Goal: Information Seeking & Learning: Learn about a topic

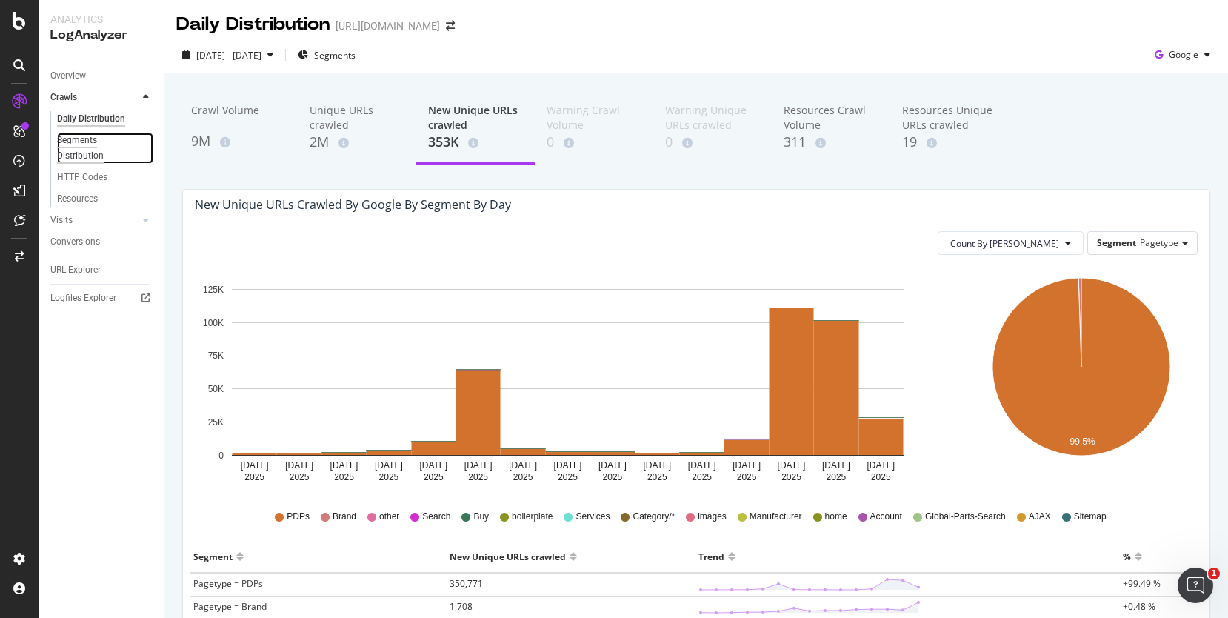
click at [90, 141] on div "Segments Distribution" at bounding box center [98, 148] width 82 height 31
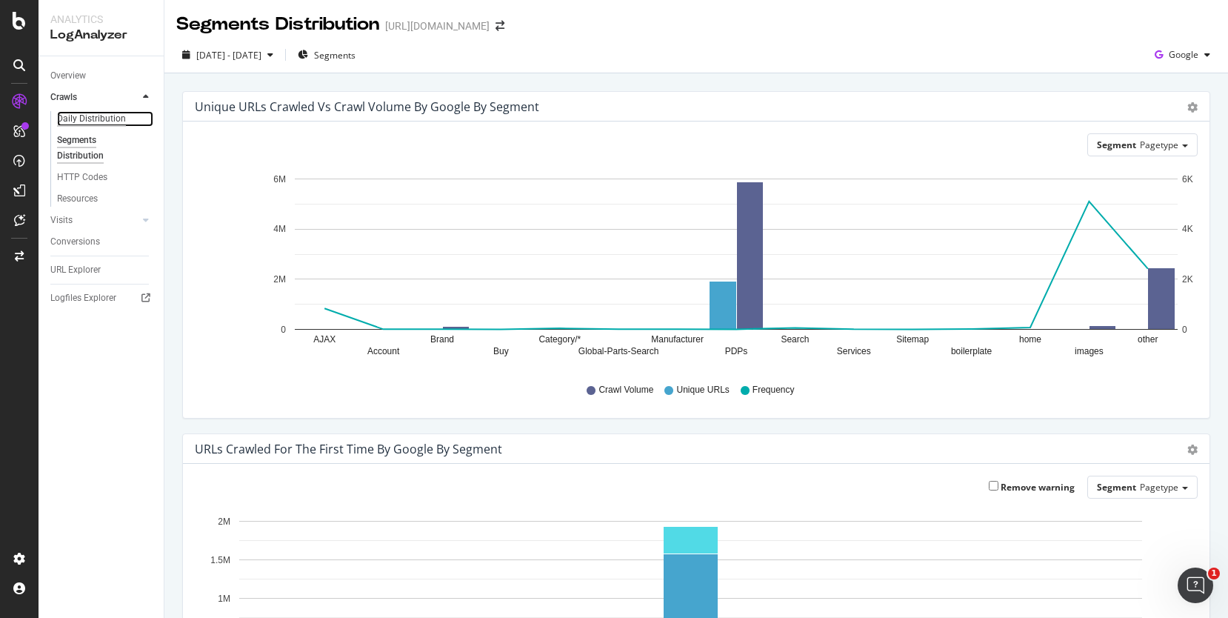
click at [96, 117] on div "Daily Distribution" at bounding box center [91, 119] width 69 height 16
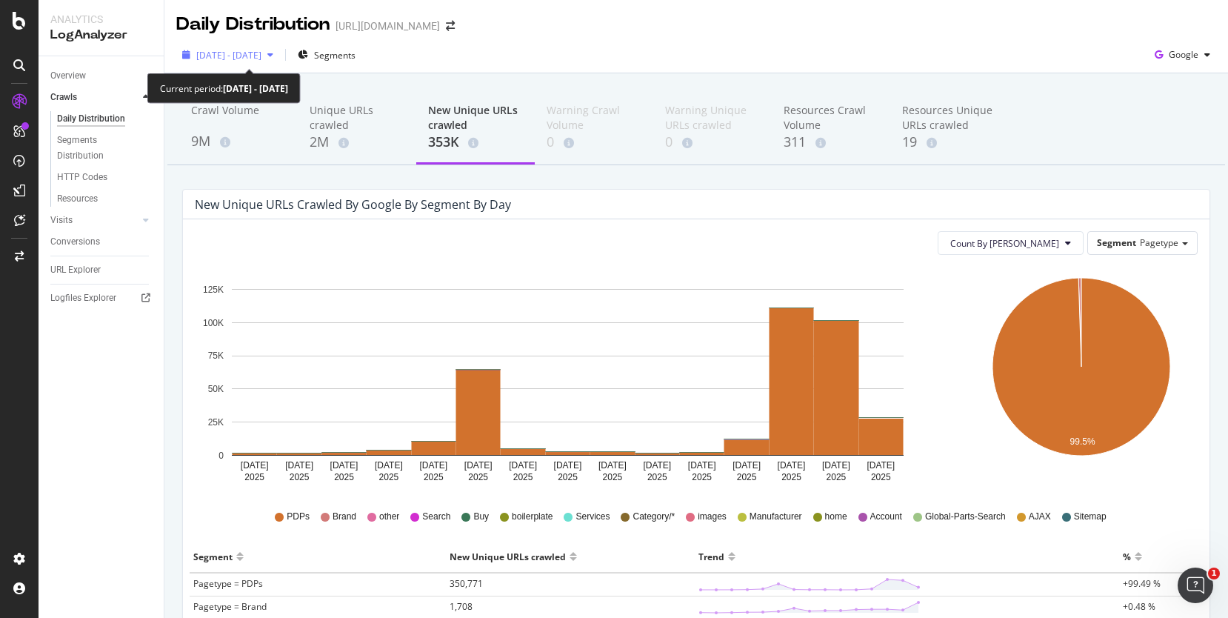
click at [261, 50] on span "[DATE] - [DATE]" at bounding box center [228, 55] width 65 height 13
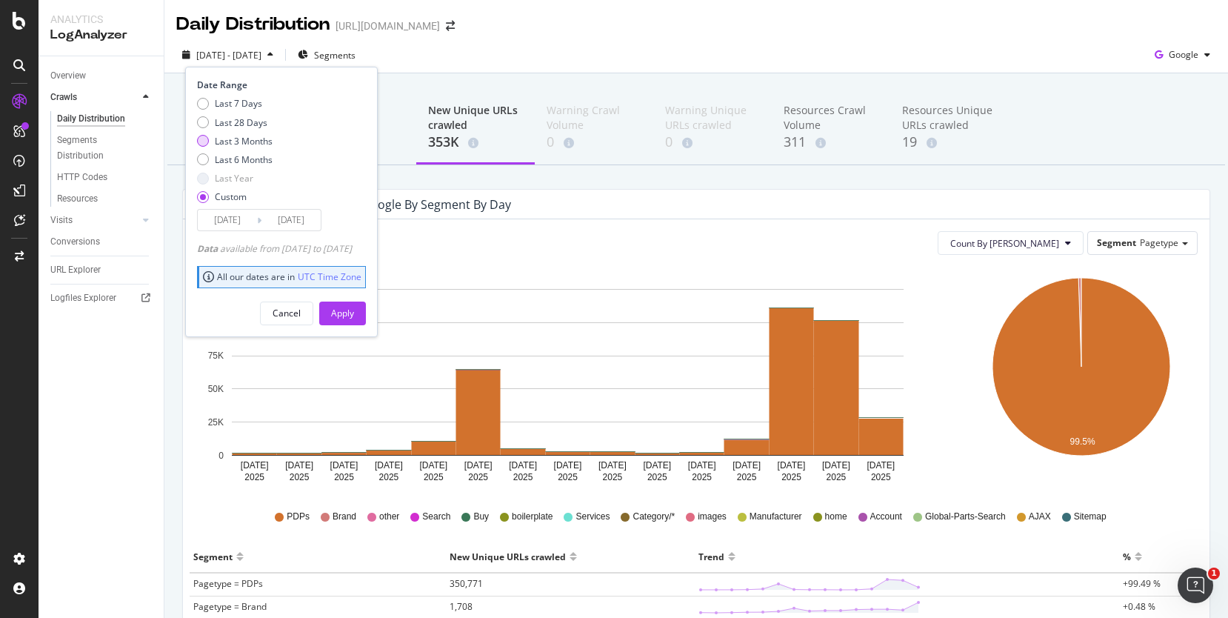
click at [251, 136] on div "Last 3 Months" at bounding box center [244, 141] width 58 height 13
type input "[DATE]"
click at [354, 317] on div "Apply" at bounding box center [342, 313] width 23 height 13
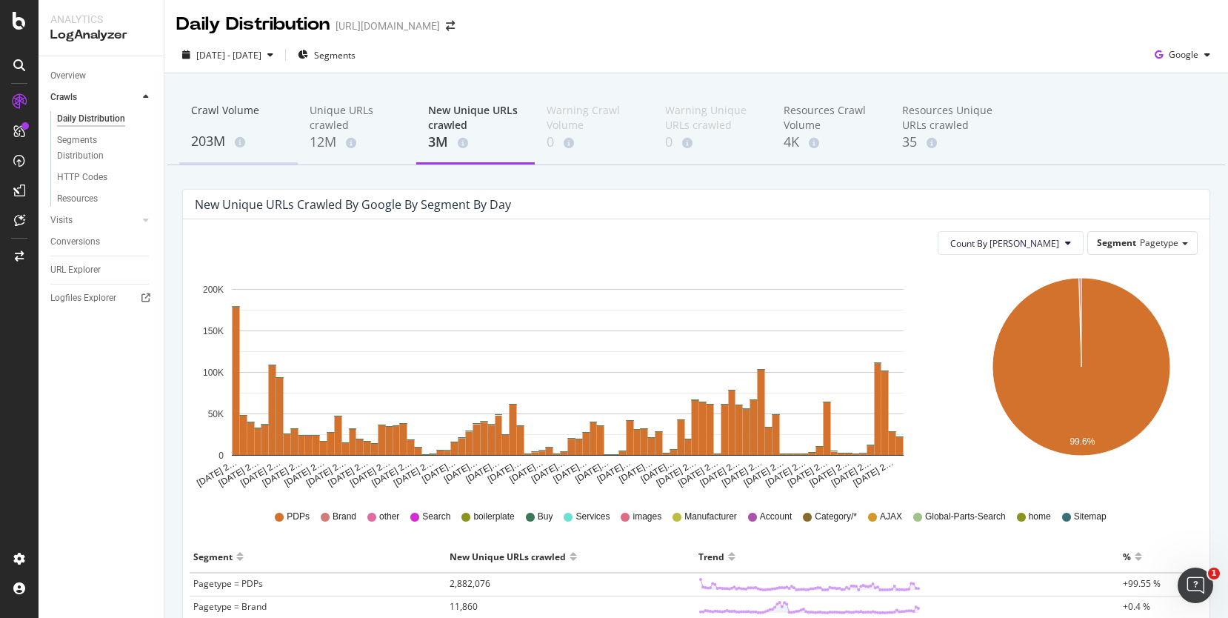
click at [198, 135] on div "203M" at bounding box center [238, 141] width 95 height 19
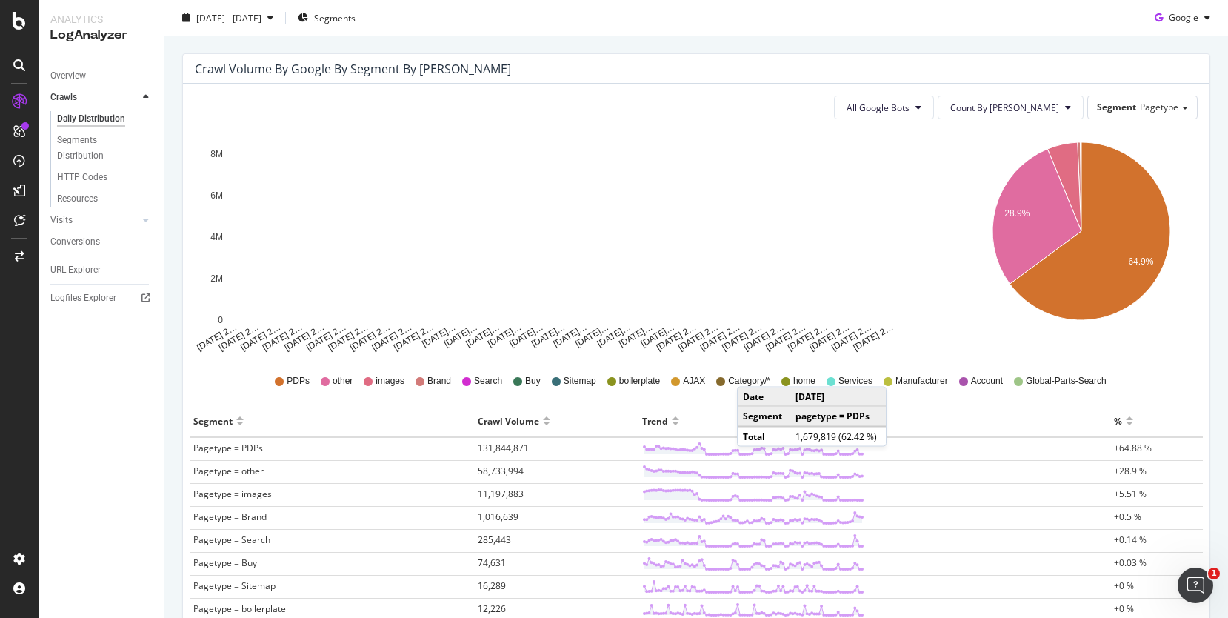
scroll to position [257, 0]
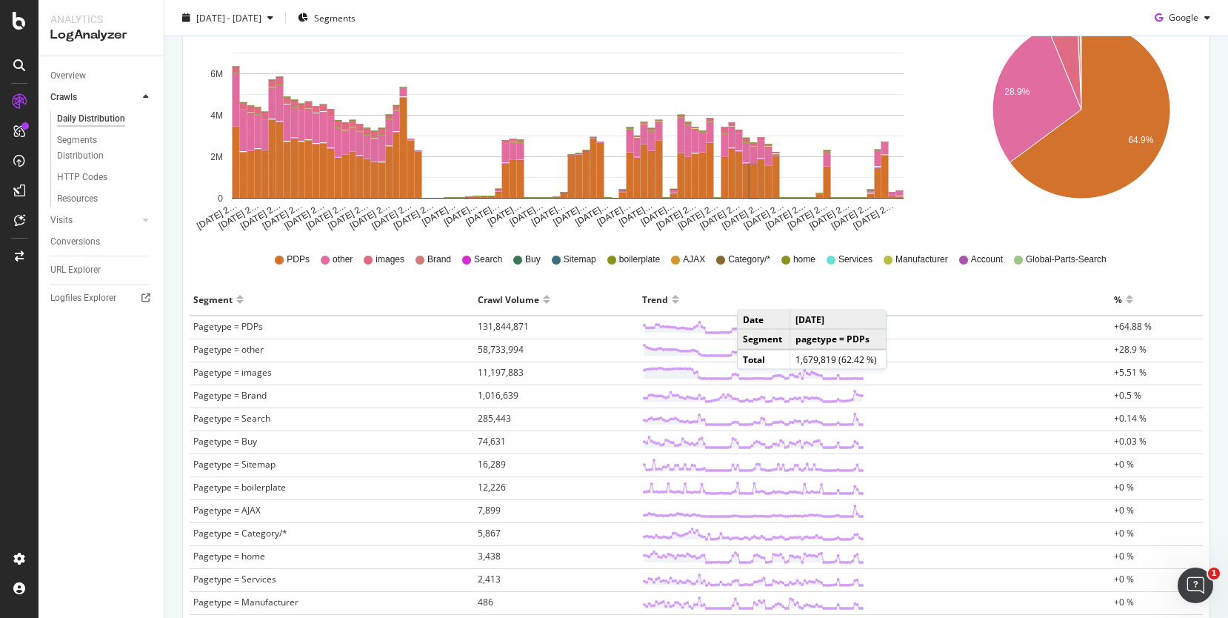
click at [987, 332] on td at bounding box center [874, 327] width 472 height 24
click at [511, 349] on span "58,733,994" at bounding box center [501, 349] width 46 height 13
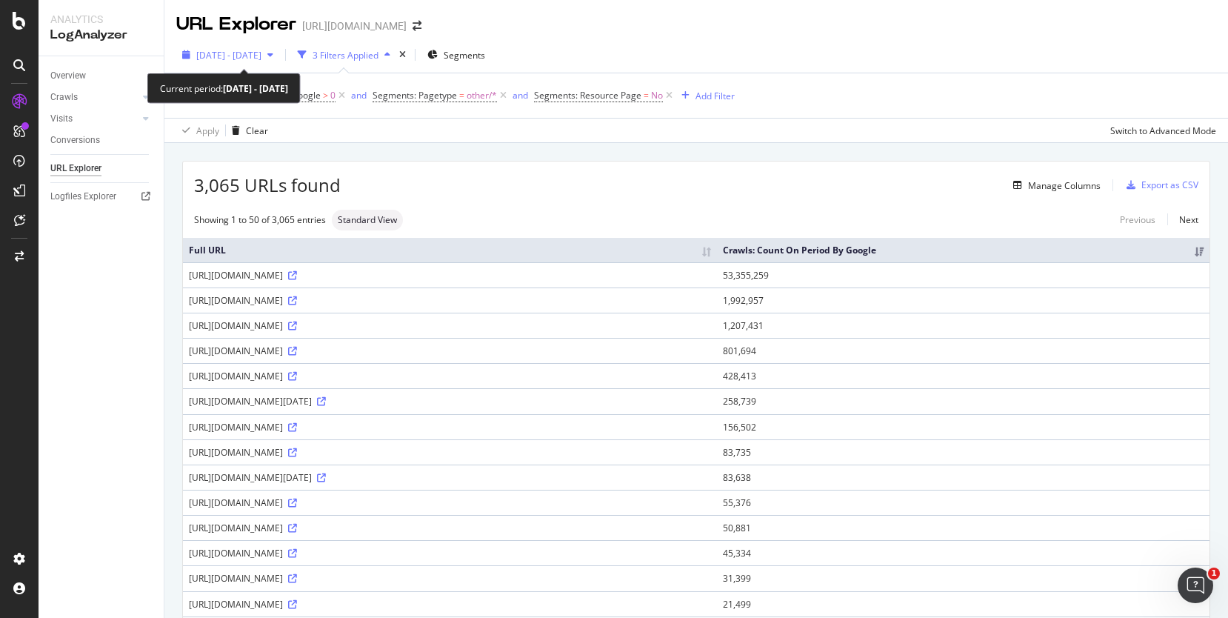
click at [279, 55] on div "button" at bounding box center [270, 54] width 18 height 9
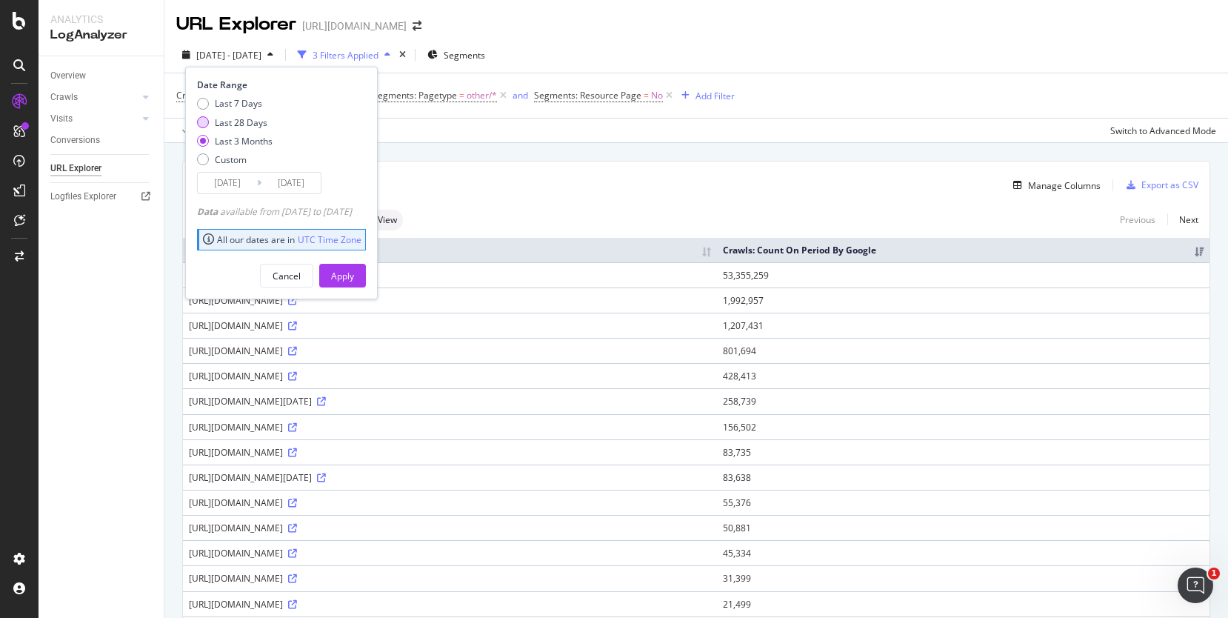
click at [250, 118] on div "Last 28 Days" at bounding box center [241, 122] width 53 height 13
type input "[DATE]"
click at [354, 272] on div "Apply" at bounding box center [342, 276] width 23 height 13
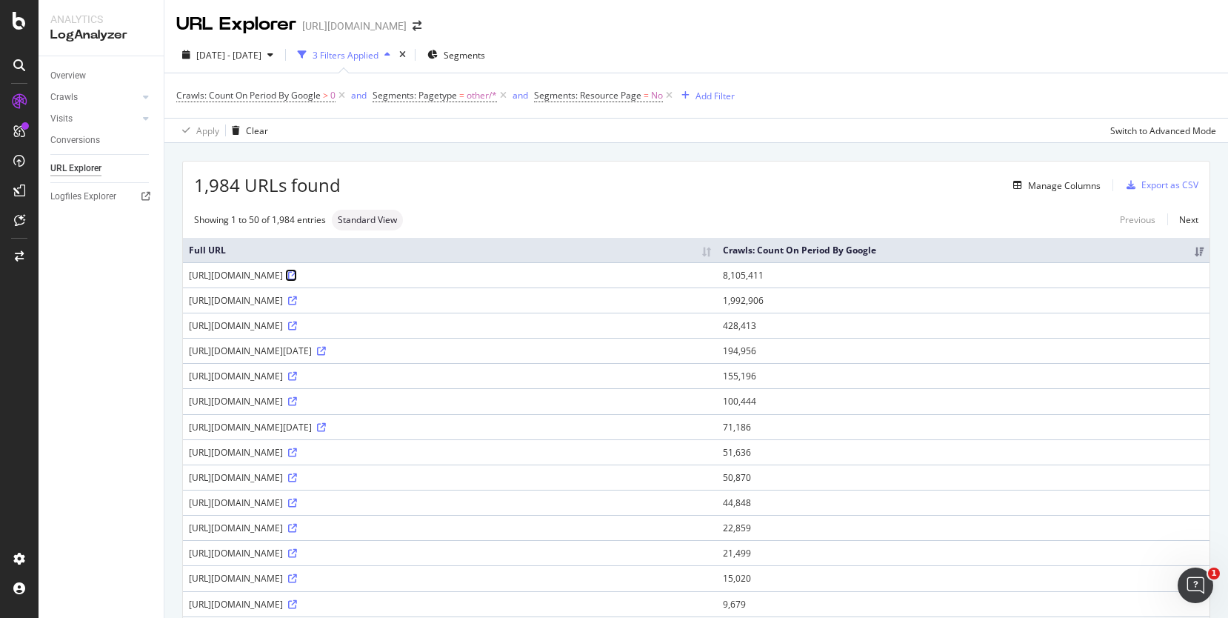
click at [297, 276] on icon at bounding box center [292, 275] width 9 height 9
